Goal: Information Seeking & Learning: Learn about a topic

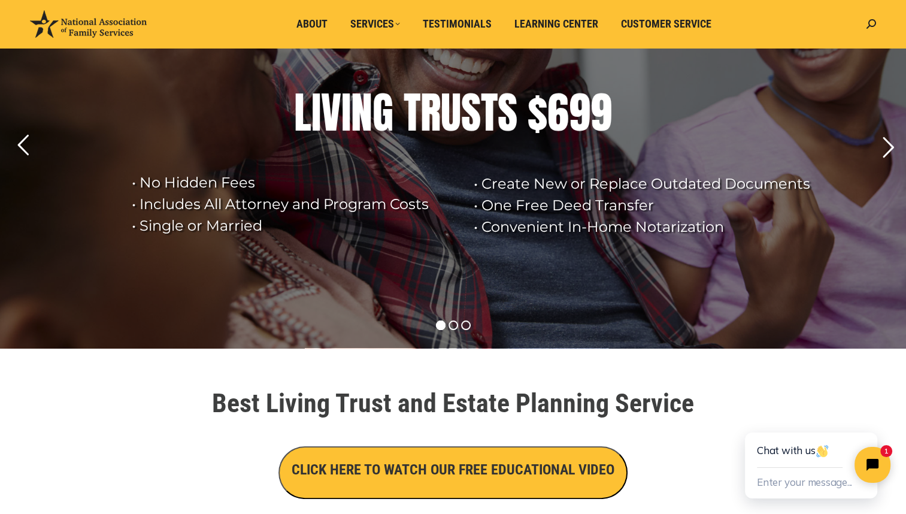
scroll to position [120, 0]
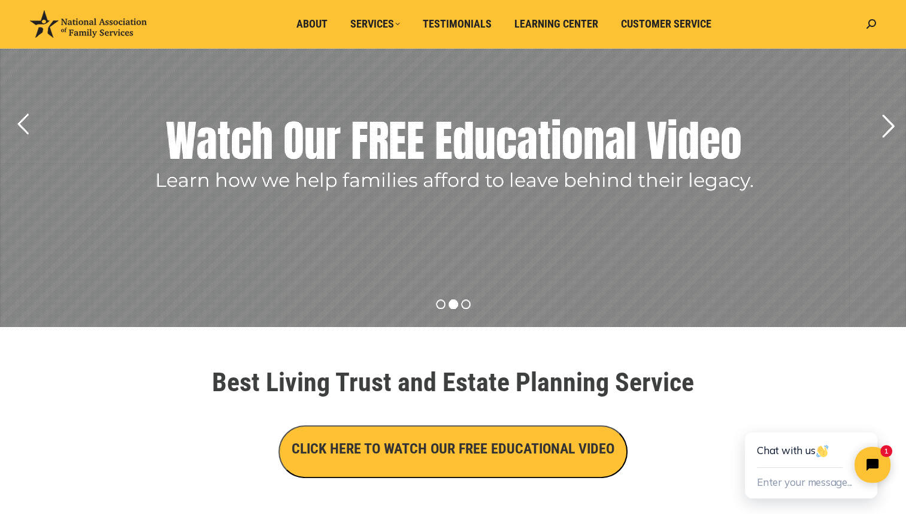
click at [883, 123] on rs-arrow at bounding box center [888, 126] width 30 height 30
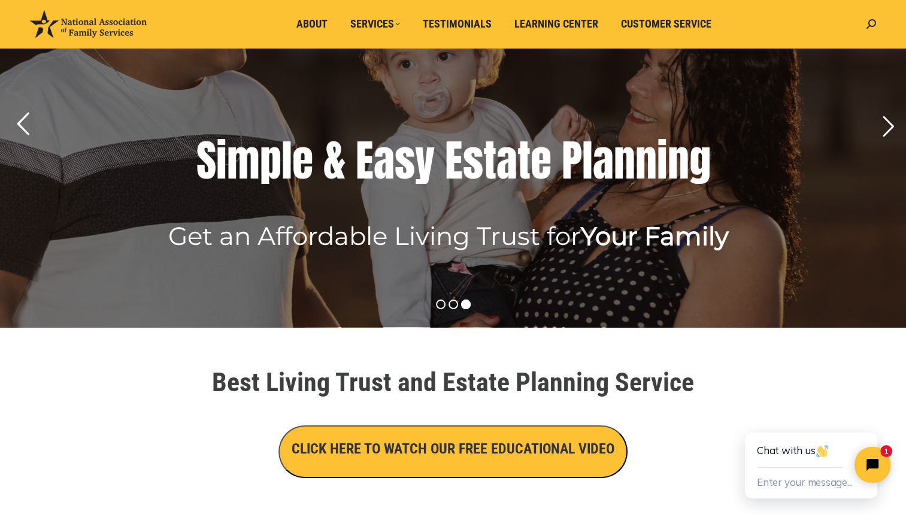
click at [18, 122] on rs-arrow at bounding box center [23, 124] width 30 height 30
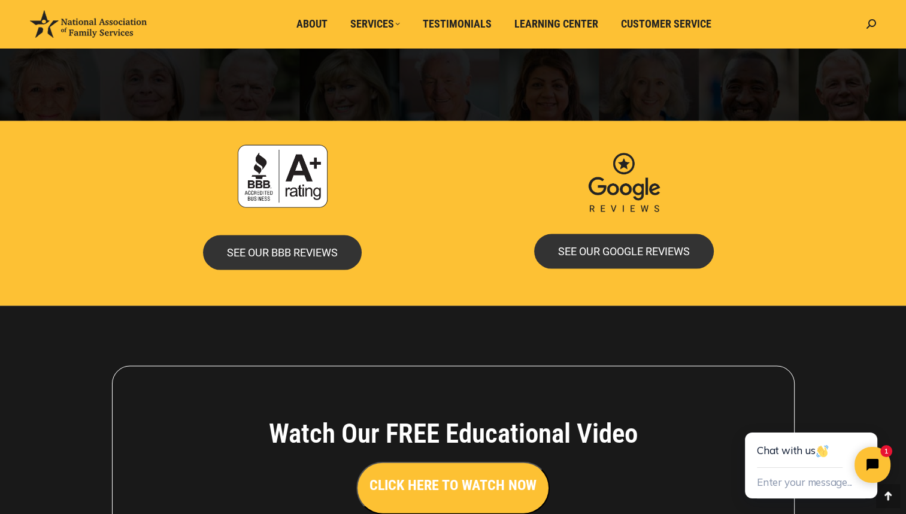
scroll to position [2396, 0]
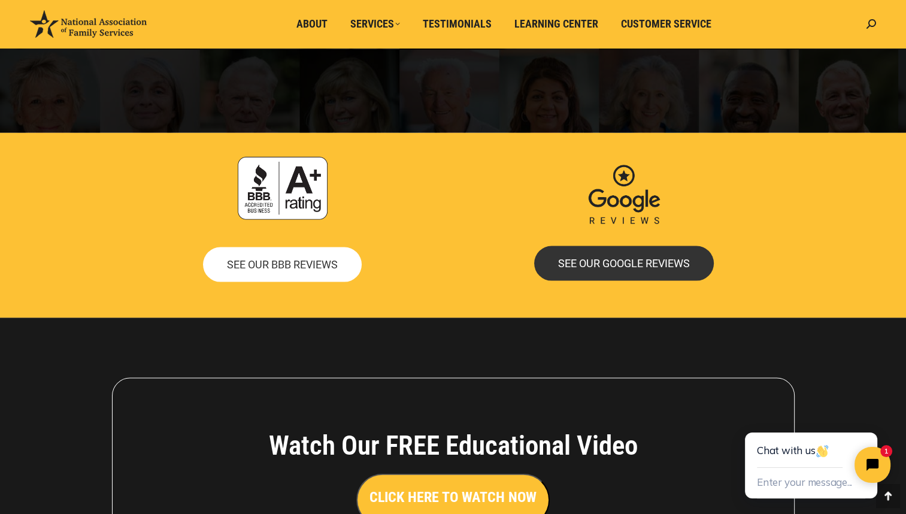
click at [280, 259] on span "SEE OUR BBB REVIEWS" at bounding box center [282, 264] width 111 height 11
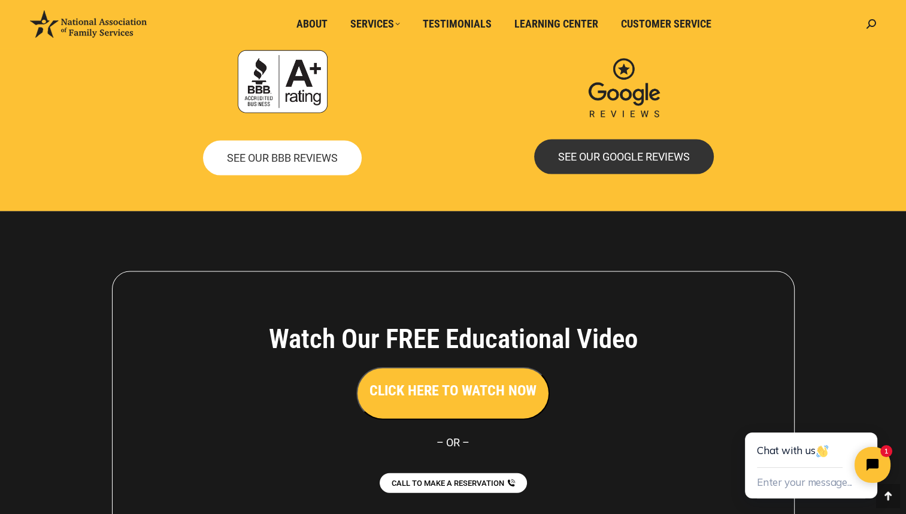
scroll to position [2515, 0]
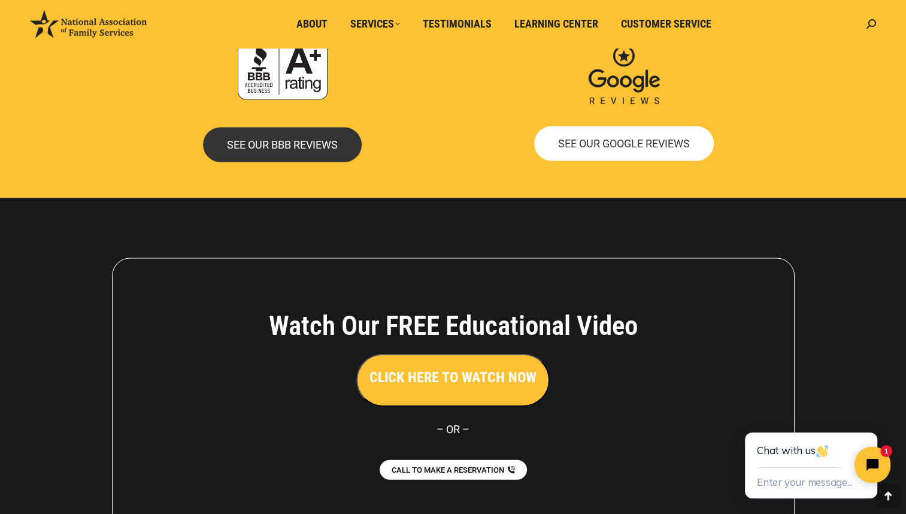
click at [624, 140] on span "SEE OUR GOOGLE REVIEWS" at bounding box center [624, 143] width 132 height 11
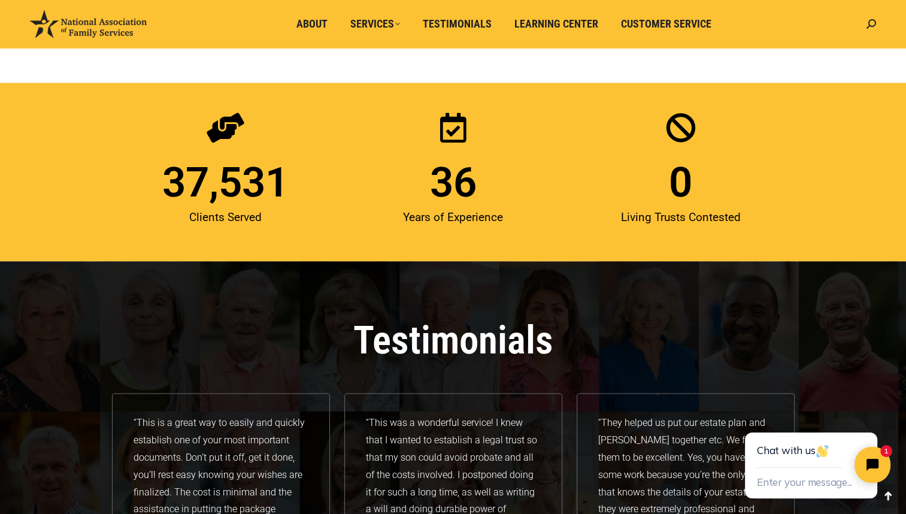
scroll to position [1552, 0]
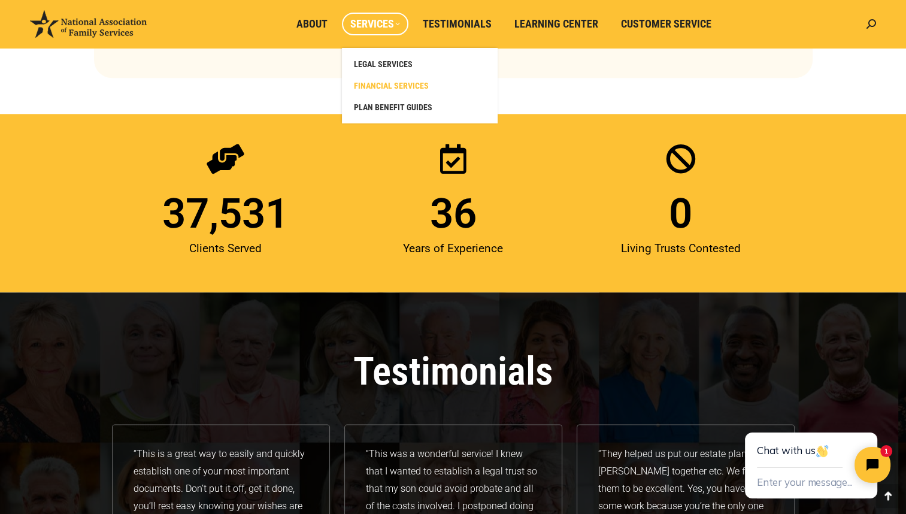
click at [395, 84] on span "FINANCIAL SERVICES" at bounding box center [391, 85] width 75 height 11
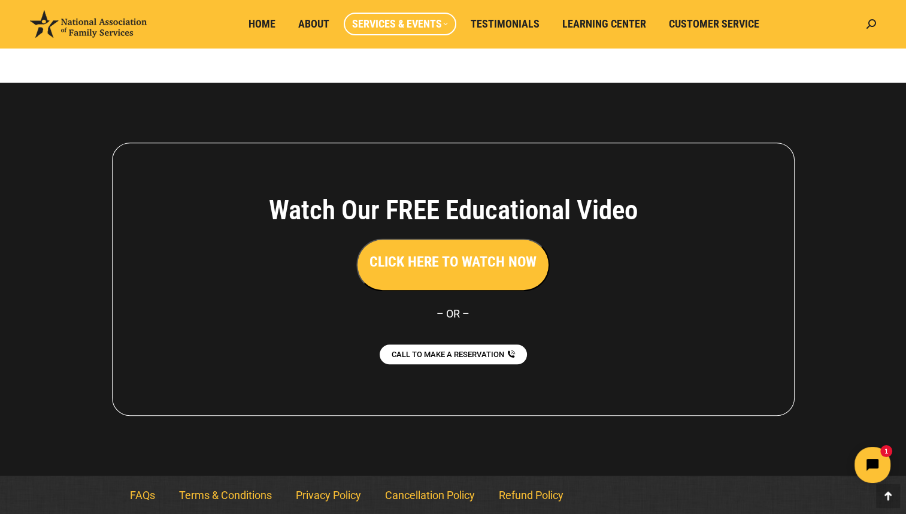
scroll to position [1096, 0]
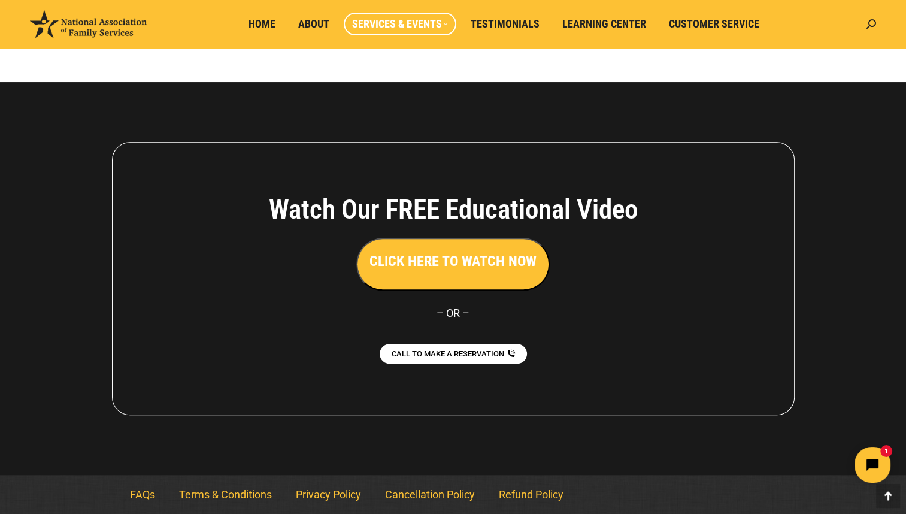
click at [447, 259] on h3 "CLICK HERE TO WATCH NOW" at bounding box center [453, 261] width 167 height 20
